Goal: Task Accomplishment & Management: Manage account settings

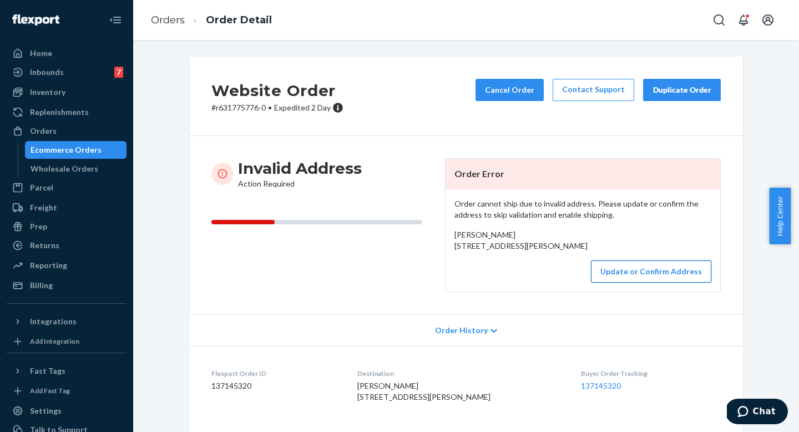
click at [651, 282] on button "Update or Confirm Address" at bounding box center [651, 271] width 120 height 22
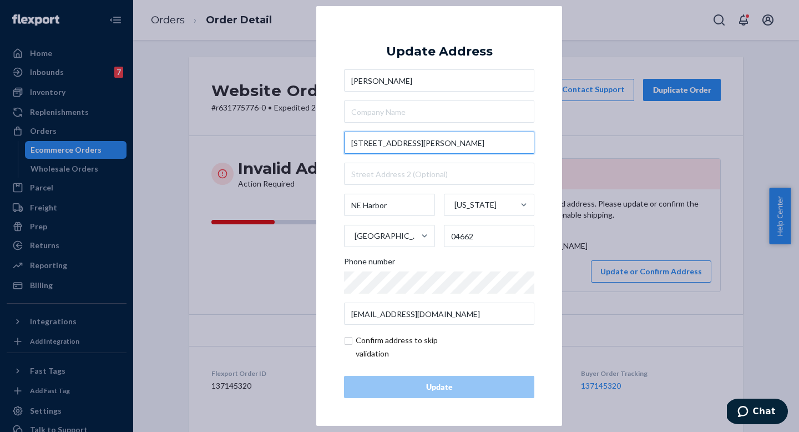
click at [413, 144] on input "[STREET_ADDRESS][PERSON_NAME]" at bounding box center [439, 142] width 190 height 22
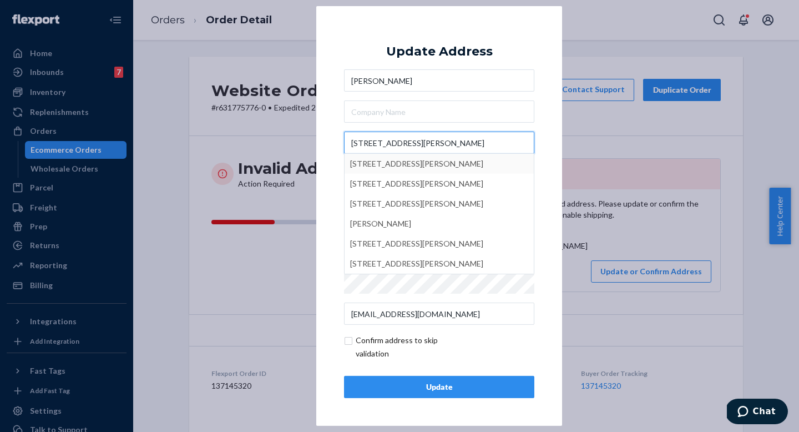
type input "[STREET_ADDRESS][PERSON_NAME]"
click at [328, 162] on div "× Update Address [PERSON_NAME] [STREET_ADDRESS][PERSON_NAME][PERSON_NAME] [STRE…" at bounding box center [439, 215] width 246 height 419
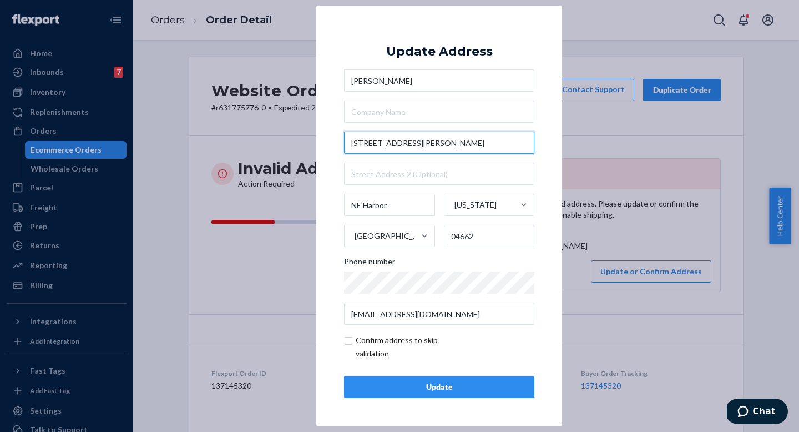
click at [420, 134] on input "[STREET_ADDRESS][PERSON_NAME]" at bounding box center [439, 142] width 190 height 22
click at [371, 345] on input "checkbox" at bounding box center [408, 346] width 129 height 27
checkbox input "true"
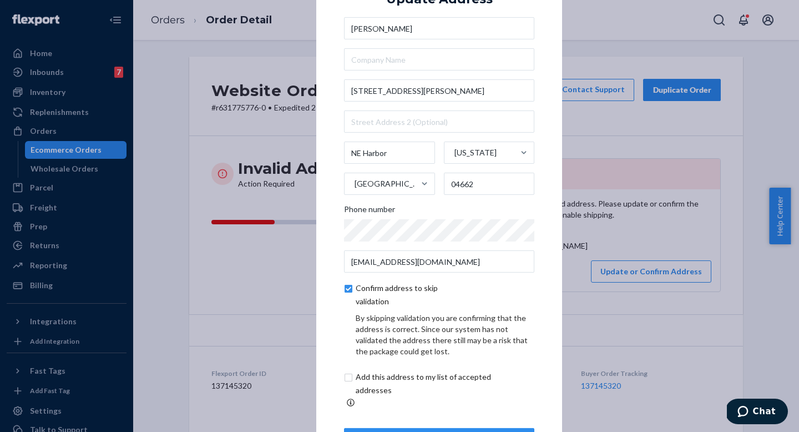
click at [395, 428] on button "Update" at bounding box center [439, 439] width 190 height 22
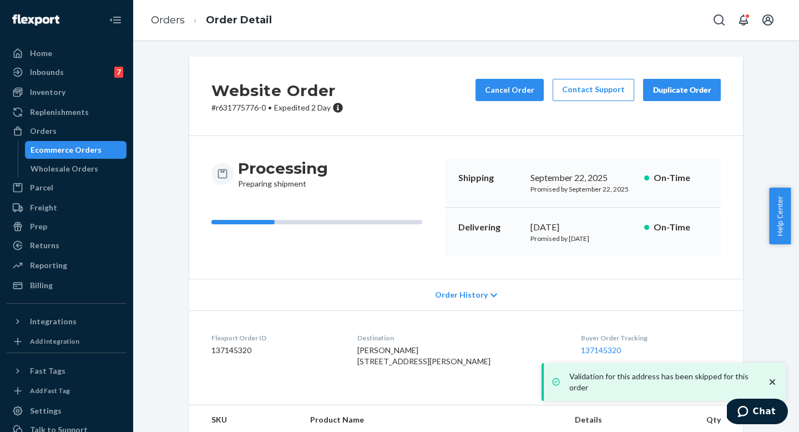
drag, startPoint x: 455, startPoint y: 375, endPoint x: 371, endPoint y: 360, distance: 85.6
click at [371, 360] on dl "Flexport Order ID 137145320 Destination [PERSON_NAME] [STREET_ADDRESS][PERSON_N…" at bounding box center [466, 351] width 554 height 83
